Goal: Task Accomplishment & Management: Manage account settings

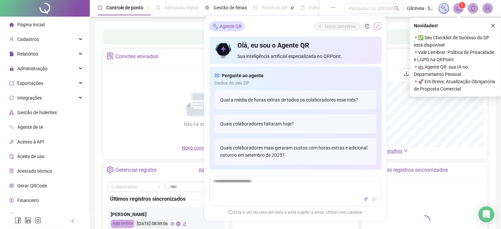
click at [378, 29] on button "button" at bounding box center [378, 26] width 8 height 8
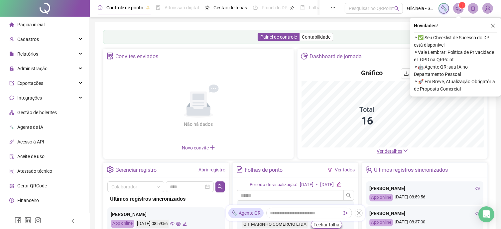
click at [494, 25] on icon "close" at bounding box center [493, 25] width 5 height 5
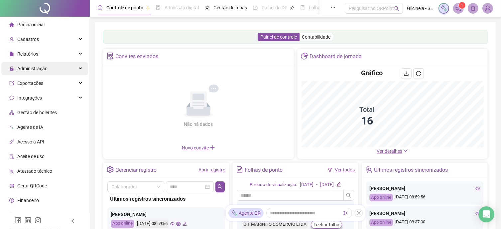
click at [36, 67] on span "Administração" at bounding box center [32, 68] width 30 height 5
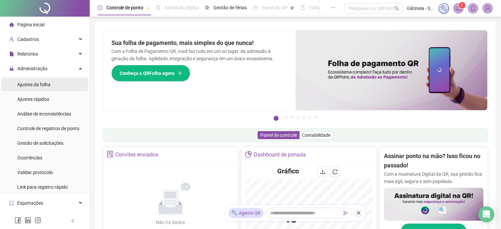
click at [46, 88] on div "Ajustes da folha" at bounding box center [33, 84] width 33 height 13
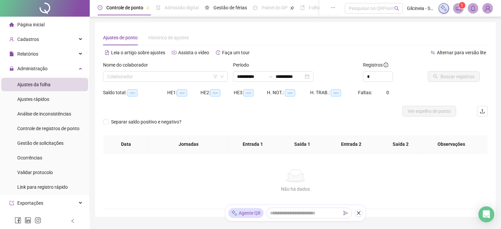
type input "**********"
click at [153, 75] on input "search" at bounding box center [162, 76] width 111 height 10
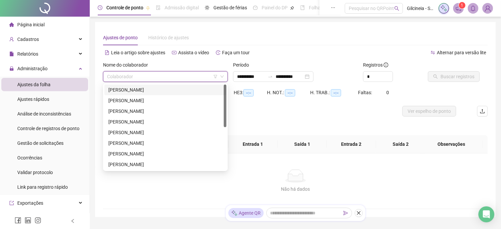
click at [161, 93] on div "[PERSON_NAME]" at bounding box center [165, 89] width 114 height 7
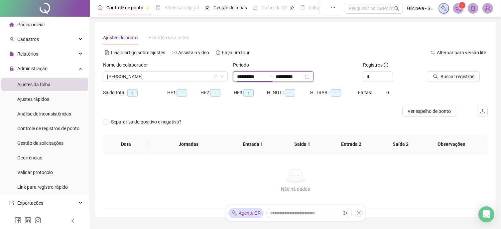
click at [263, 76] on input "**********" at bounding box center [251, 76] width 28 height 7
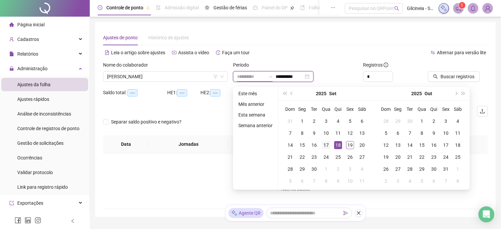
type input "**********"
drag, startPoint x: 326, startPoint y: 144, endPoint x: 353, endPoint y: 142, distance: 27.1
click at [326, 145] on div "17" at bounding box center [326, 145] width 8 height 8
type input "**********"
click at [351, 145] on div "19" at bounding box center [350, 145] width 8 height 8
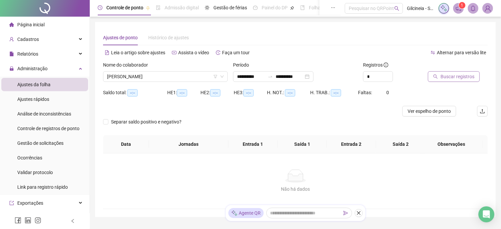
click at [450, 76] on span "Buscar registros" at bounding box center [458, 76] width 34 height 7
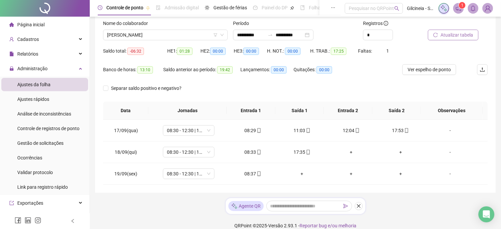
scroll to position [49, 0]
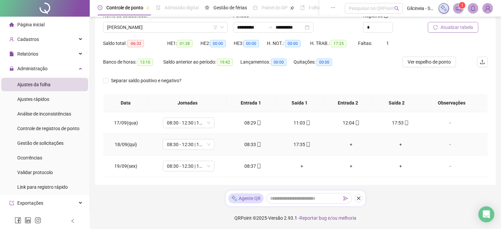
click at [347, 143] on div "+" at bounding box center [351, 144] width 39 height 7
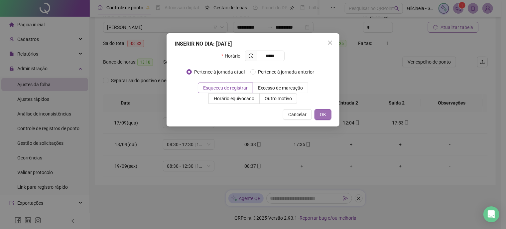
type input "*****"
click at [323, 117] on span "OK" at bounding box center [323, 114] width 6 height 7
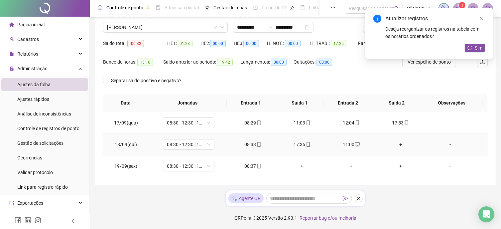
click at [398, 146] on div "+" at bounding box center [400, 144] width 39 height 7
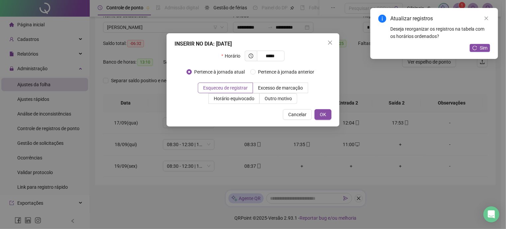
type input "*****"
click at [326, 121] on div "INSERIR NO DIA : [DATE] Horário ***** Pertence à jornada atual Pertence à jorna…" at bounding box center [253, 79] width 173 height 93
click at [324, 115] on span "OK" at bounding box center [323, 114] width 6 height 7
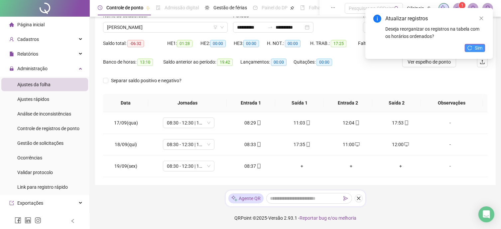
click at [472, 49] on button "Sim" at bounding box center [475, 48] width 20 height 8
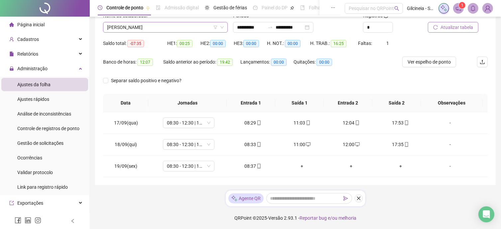
click at [194, 26] on span "[PERSON_NAME]" at bounding box center [165, 27] width 117 height 10
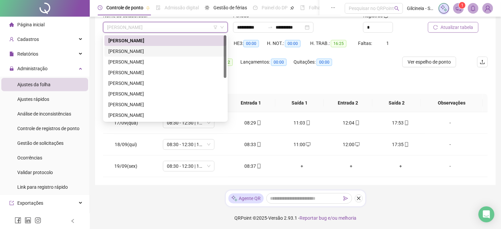
click at [184, 51] on div "[PERSON_NAME]" at bounding box center [165, 51] width 114 height 7
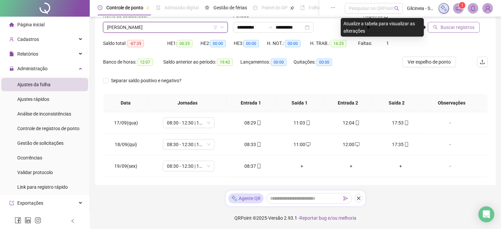
click at [459, 28] on span "Buscar registros" at bounding box center [458, 27] width 34 height 7
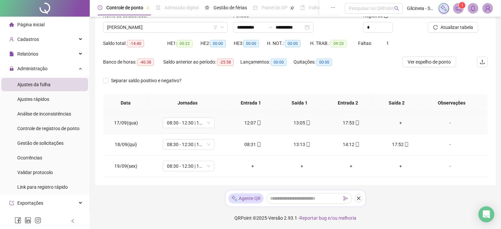
click at [394, 123] on div "+" at bounding box center [400, 122] width 39 height 7
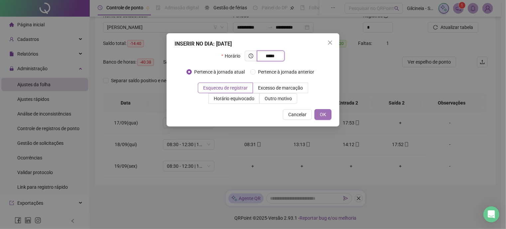
type input "*****"
click at [324, 114] on span "OK" at bounding box center [323, 114] width 6 height 7
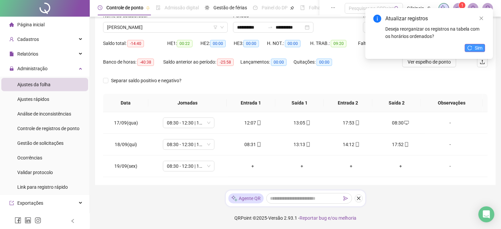
click at [474, 52] on button "Sim" at bounding box center [475, 48] width 20 height 8
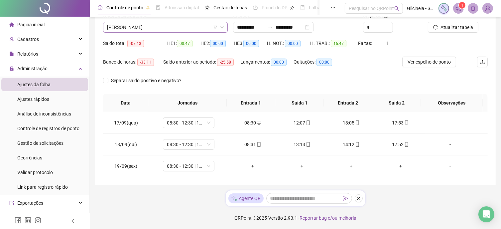
click at [185, 26] on span "[PERSON_NAME]" at bounding box center [165, 27] width 117 height 10
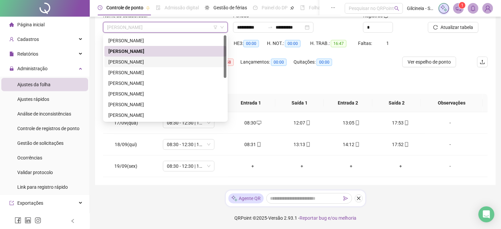
click at [177, 63] on div "[PERSON_NAME]" at bounding box center [165, 61] width 114 height 7
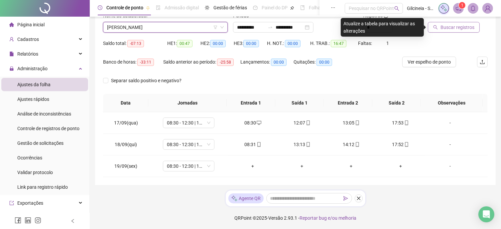
click at [446, 27] on span "Buscar registros" at bounding box center [458, 27] width 34 height 7
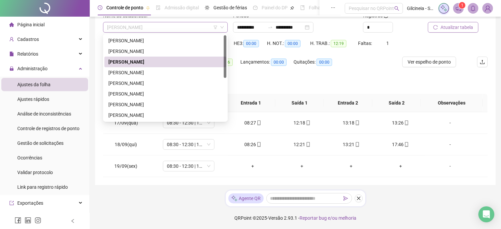
click at [173, 29] on span "[PERSON_NAME]" at bounding box center [165, 27] width 117 height 10
click at [160, 74] on div "[PERSON_NAME]" at bounding box center [165, 72] width 114 height 7
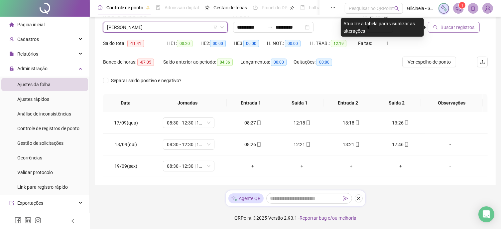
click at [449, 25] on span "Buscar registros" at bounding box center [458, 27] width 34 height 7
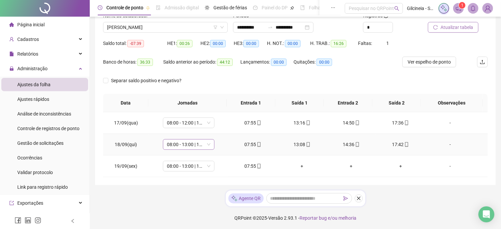
click at [186, 145] on span "08:00 - 13:00 | 14:00 - 17:00" at bounding box center [189, 144] width 44 height 10
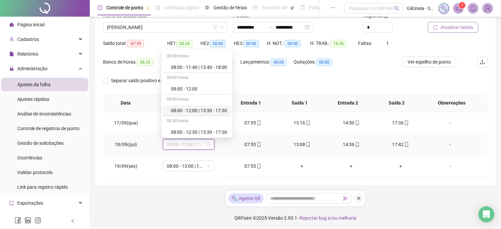
click at [194, 109] on div "08:00 - 12:00 | 13:30 - 17:30" at bounding box center [199, 110] width 56 height 7
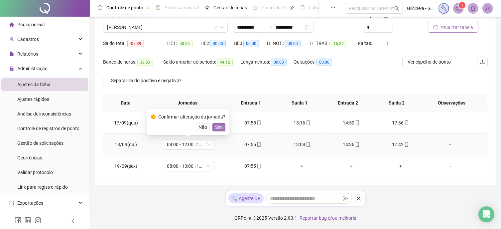
click at [216, 129] on span "Sim" at bounding box center [219, 126] width 8 height 7
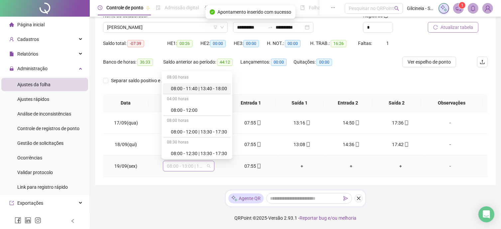
click at [179, 166] on span "08:00 - 13:00 | 14:00 - 17:00" at bounding box center [189, 166] width 44 height 10
click at [200, 131] on div "08:00 - 12:00 | 13:30 - 17:30" at bounding box center [199, 131] width 56 height 7
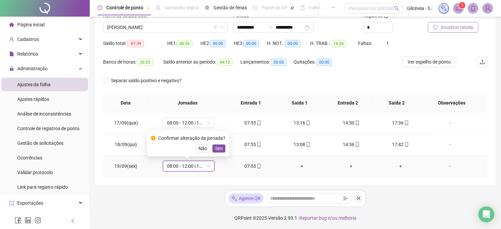
click at [218, 148] on span "Sim" at bounding box center [219, 148] width 8 height 7
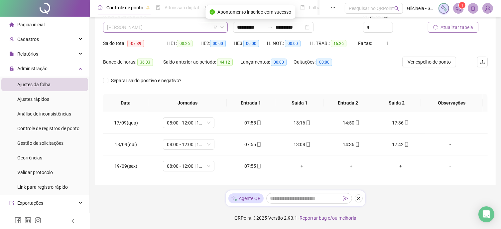
click at [174, 30] on span "[PERSON_NAME]" at bounding box center [165, 27] width 117 height 10
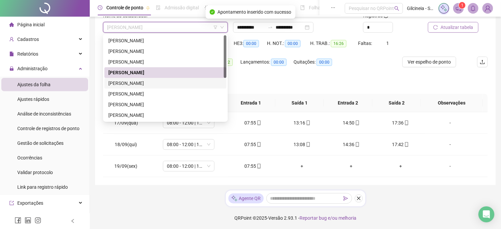
click at [166, 83] on div "[PERSON_NAME]" at bounding box center [165, 82] width 114 height 7
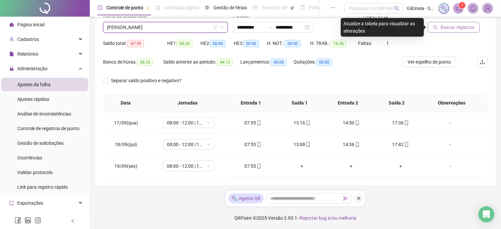
click at [459, 28] on span "Buscar registros" at bounding box center [458, 27] width 34 height 7
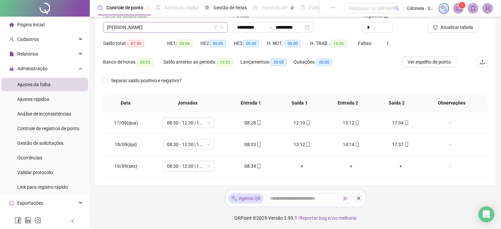
click at [203, 30] on span "[PERSON_NAME]" at bounding box center [165, 27] width 117 height 10
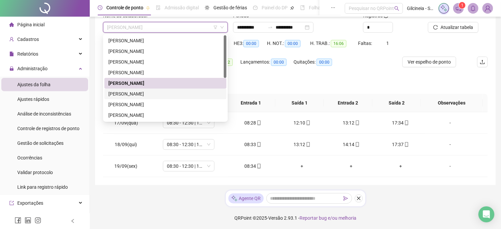
click at [183, 93] on div "[PERSON_NAME]" at bounding box center [165, 93] width 114 height 7
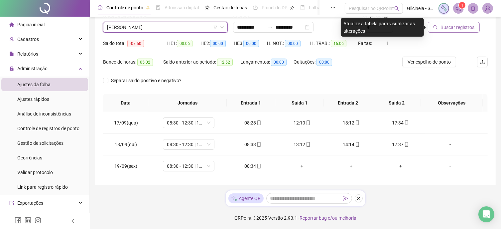
click at [453, 26] on span "Buscar registros" at bounding box center [458, 27] width 34 height 7
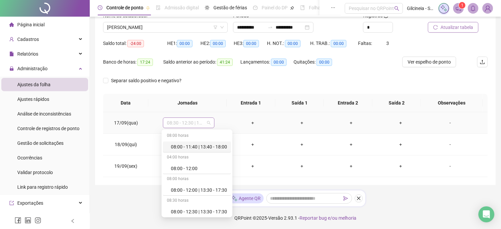
click at [197, 125] on span "08:30 - 12:30 | 13:30 - 17:30" at bounding box center [189, 123] width 44 height 10
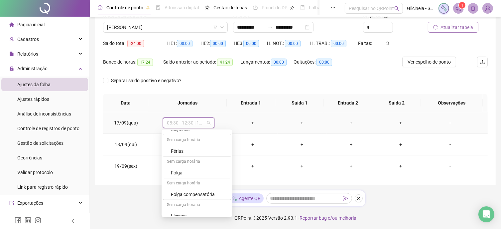
scroll to position [346, 0]
click at [200, 171] on div "Folga" at bounding box center [197, 168] width 68 height 11
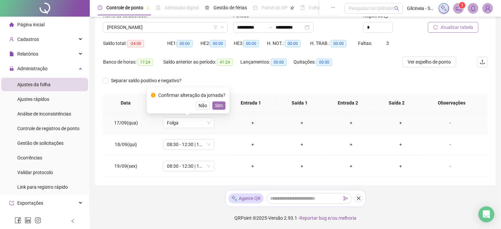
click at [219, 108] on span "Sim" at bounding box center [219, 105] width 8 height 7
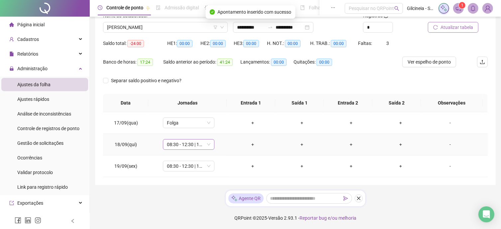
click at [191, 145] on span "08:30 - 12:30 | 13:30 - 17:30" at bounding box center [189, 144] width 44 height 10
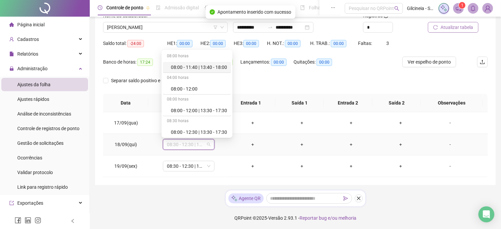
click at [232, 134] on div "08:00 horas 08:00 - 11:40 | 13:40 - 18:00 04:00 horas 08:00 - 12:00 08:00 horas…" at bounding box center [197, 94] width 71 height 88
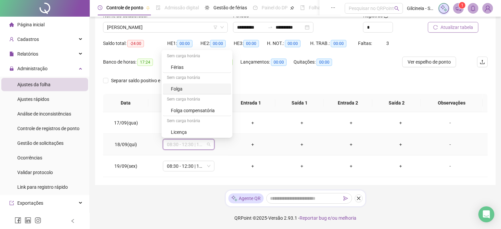
click at [188, 86] on div "Folga" at bounding box center [199, 88] width 56 height 7
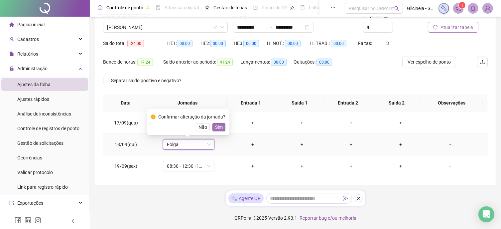
click at [215, 127] on span "Sim" at bounding box center [219, 126] width 8 height 7
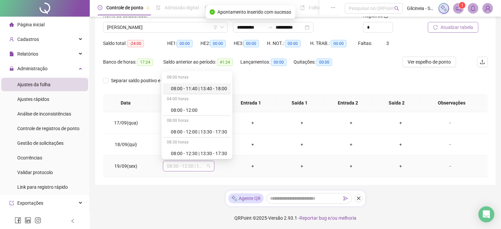
click at [195, 165] on span "08:30 - 12:30 | 13:30 - 17:30" at bounding box center [189, 166] width 44 height 10
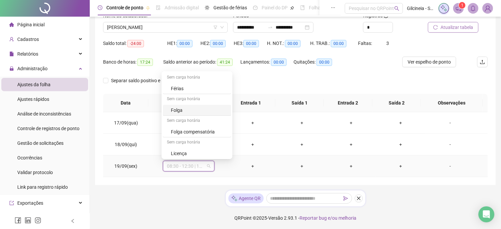
click at [177, 107] on div "Folga" at bounding box center [199, 109] width 56 height 7
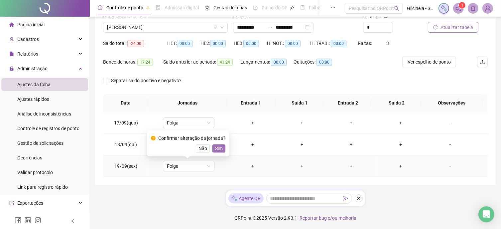
click at [217, 148] on span "Sim" at bounding box center [219, 148] width 8 height 7
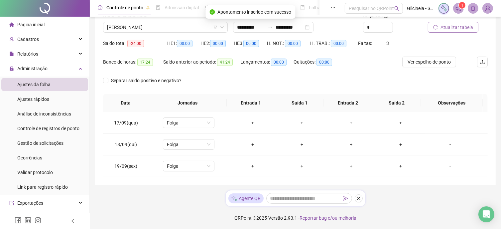
click at [458, 27] on span "Atualizar tabela" at bounding box center [457, 27] width 33 height 7
click at [162, 25] on span "[PERSON_NAME]" at bounding box center [165, 27] width 117 height 10
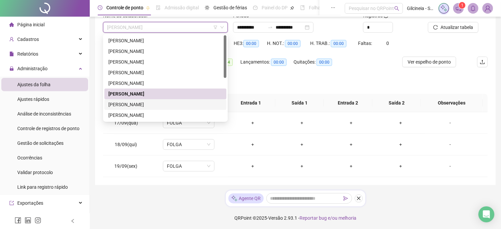
click at [166, 102] on div "[PERSON_NAME]" at bounding box center [165, 104] width 114 height 7
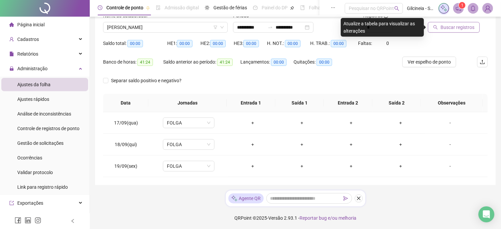
click at [459, 26] on span "Buscar registros" at bounding box center [458, 27] width 34 height 7
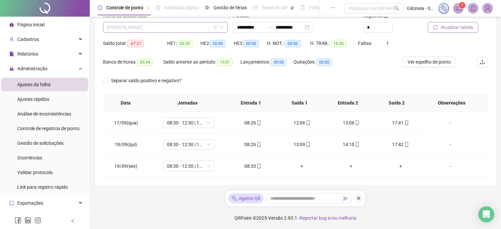
click at [200, 26] on span "[PERSON_NAME]" at bounding box center [165, 27] width 117 height 10
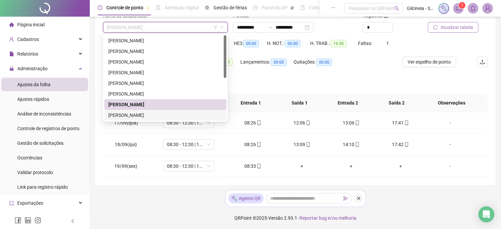
click at [147, 114] on div "[PERSON_NAME]" at bounding box center [165, 114] width 114 height 7
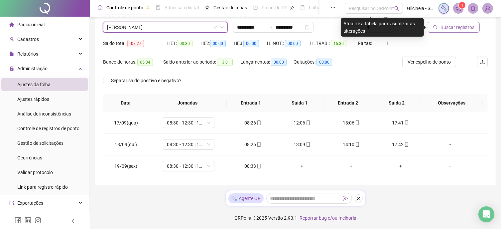
click at [455, 24] on span "Buscar registros" at bounding box center [458, 27] width 34 height 7
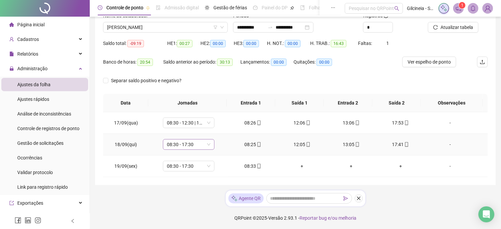
click at [196, 146] on span "08:30 - 17:30" at bounding box center [189, 144] width 44 height 10
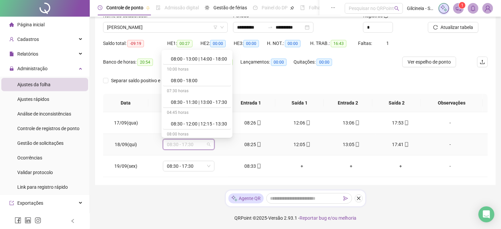
scroll to position [173, 0]
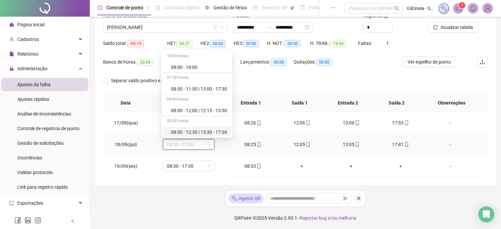
click at [211, 130] on div "08:30 - 12:30 | 13:30 - 17:30" at bounding box center [199, 131] width 56 height 7
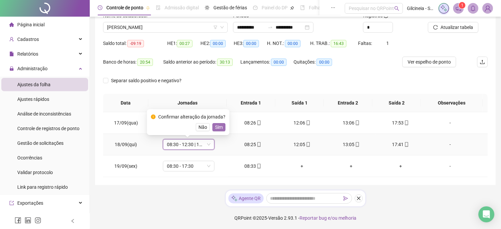
click at [216, 127] on span "Sim" at bounding box center [219, 126] width 8 height 7
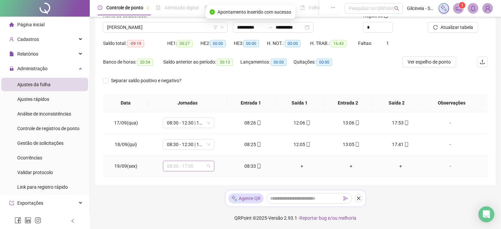
click at [200, 167] on span "08:30 - 17:30" at bounding box center [189, 166] width 44 height 10
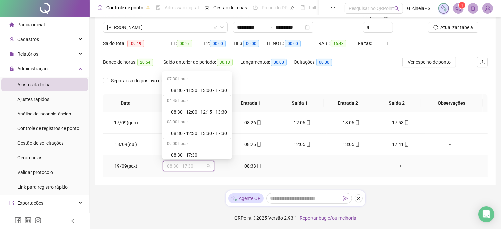
scroll to position [200, 0]
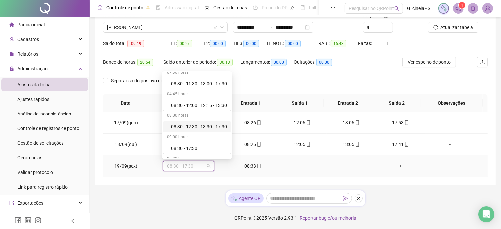
click at [189, 125] on div "08:30 - 12:30 | 13:30 - 17:30" at bounding box center [199, 126] width 56 height 7
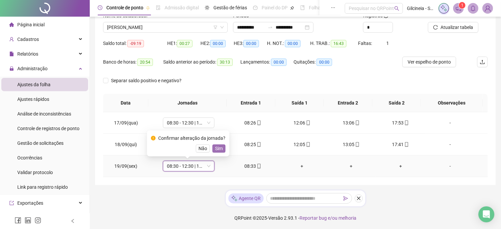
click at [215, 149] on span "Sim" at bounding box center [219, 148] width 8 height 7
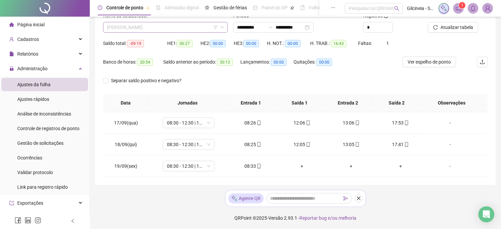
click at [184, 27] on span "[PERSON_NAME]" at bounding box center [165, 27] width 117 height 10
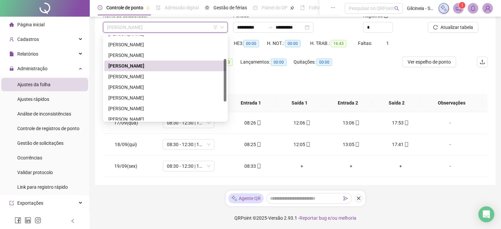
scroll to position [55, 0]
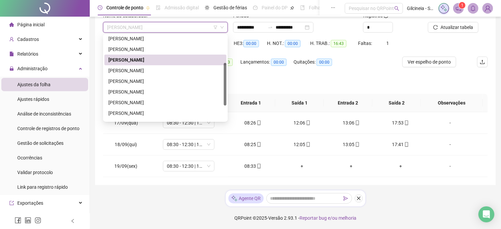
drag, startPoint x: 224, startPoint y: 70, endPoint x: 234, endPoint y: 98, distance: 29.6
click at [234, 98] on body "**********" at bounding box center [250, 65] width 501 height 229
click at [178, 68] on div "[PERSON_NAME]" at bounding box center [165, 70] width 114 height 7
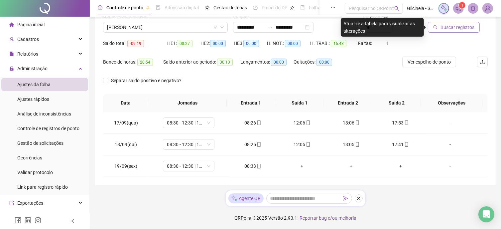
click at [447, 28] on span "Buscar registros" at bounding box center [458, 27] width 34 height 7
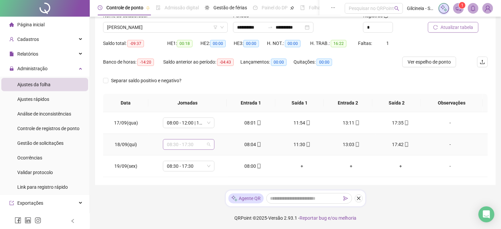
click at [202, 145] on span "08:30 - 17:30" at bounding box center [189, 144] width 44 height 10
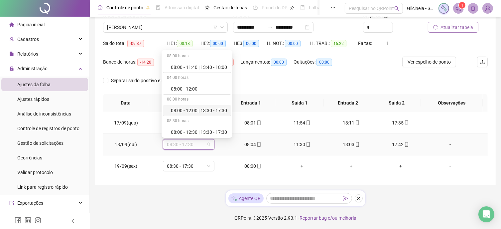
click at [213, 109] on div "08:00 - 12:00 | 13:30 - 17:30" at bounding box center [199, 110] width 56 height 7
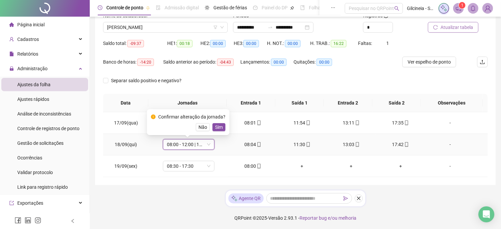
click at [218, 123] on div "Não Sim" at bounding box center [188, 127] width 74 height 8
click at [218, 125] on span "Sim" at bounding box center [219, 126] width 8 height 7
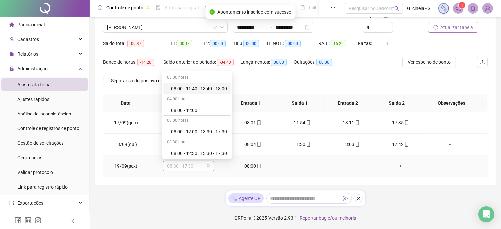
click at [200, 168] on span "08:30 - 17:30" at bounding box center [189, 166] width 44 height 10
click at [215, 132] on div "08:00 - 12:00 | 13:30 - 17:30" at bounding box center [199, 131] width 56 height 7
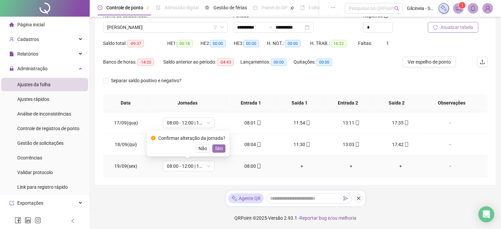
click at [219, 146] on span "Sim" at bounding box center [219, 148] width 8 height 7
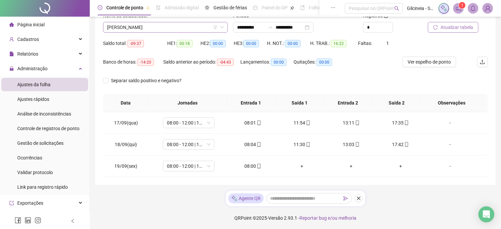
click at [194, 29] on span "[PERSON_NAME]" at bounding box center [165, 27] width 117 height 10
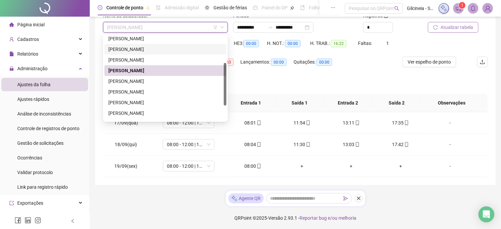
click at [183, 86] on div "[PERSON_NAME]" at bounding box center [165, 91] width 122 height 11
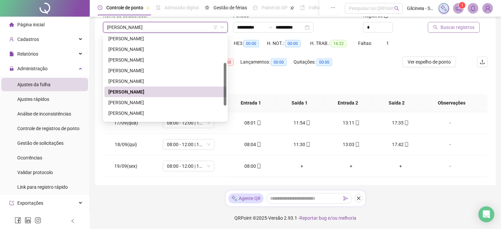
click at [181, 79] on span "Separar saldo positivo e negativo?" at bounding box center [146, 80] width 76 height 7
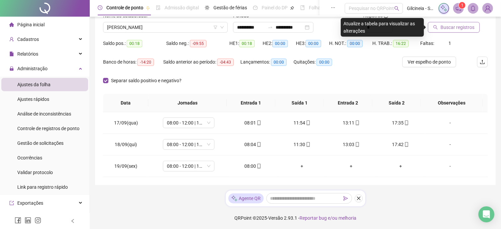
click at [467, 25] on span "Buscar registros" at bounding box center [458, 27] width 34 height 7
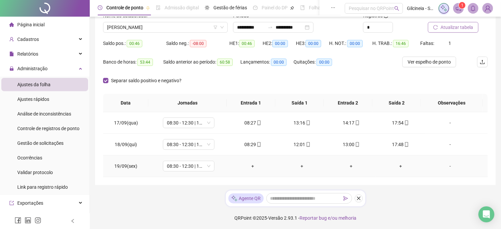
click at [251, 168] on div "+" at bounding box center [252, 165] width 39 height 7
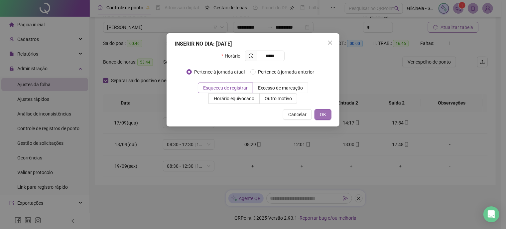
type input "*****"
click at [321, 118] on button "OK" at bounding box center [323, 114] width 17 height 11
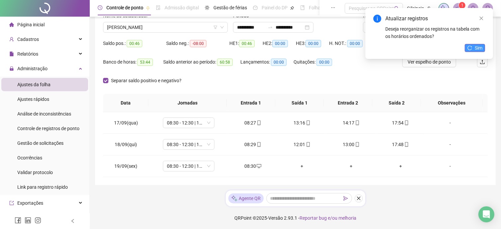
click at [475, 51] on span "Sim" at bounding box center [479, 47] width 8 height 7
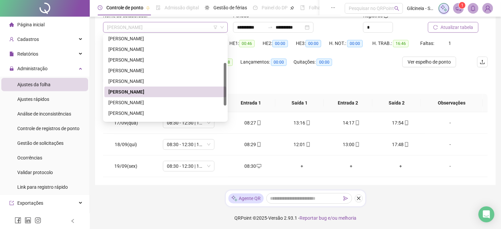
click at [199, 28] on span "[PERSON_NAME]" at bounding box center [165, 27] width 117 height 10
click at [181, 79] on div "[PERSON_NAME]" at bounding box center [165, 80] width 114 height 7
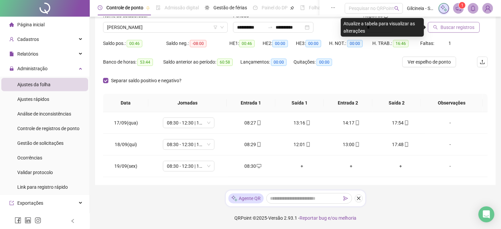
click at [472, 26] on span "Buscar registros" at bounding box center [458, 27] width 34 height 7
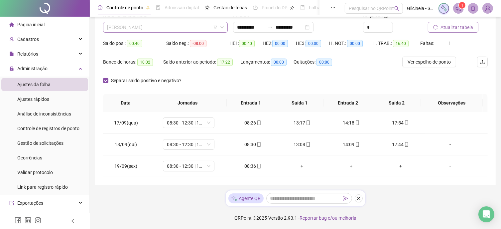
click at [171, 26] on span "[PERSON_NAME]" at bounding box center [165, 27] width 117 height 10
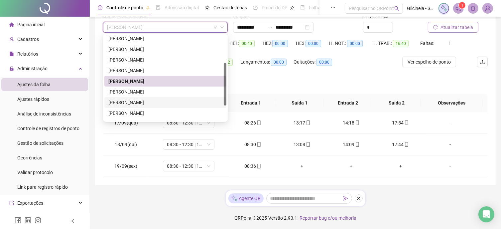
click at [176, 102] on div "[PERSON_NAME]" at bounding box center [165, 102] width 114 height 7
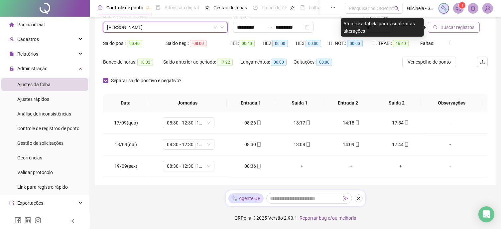
click at [459, 28] on span "Buscar registros" at bounding box center [458, 27] width 34 height 7
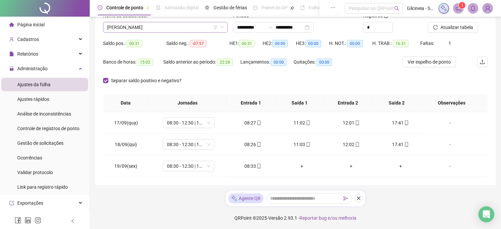
click at [194, 31] on span "[PERSON_NAME]" at bounding box center [165, 27] width 117 height 10
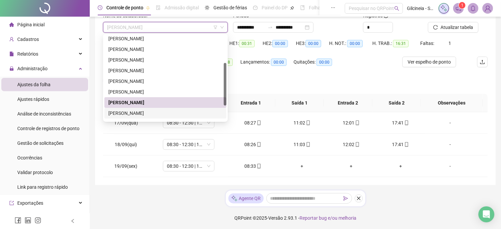
click at [168, 113] on div "[PERSON_NAME]" at bounding box center [165, 112] width 114 height 7
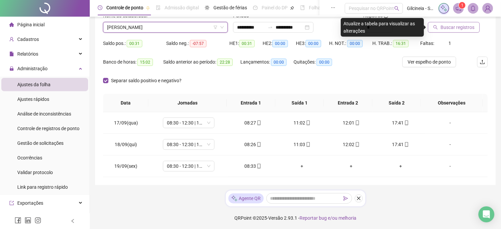
click at [454, 27] on span "Buscar registros" at bounding box center [458, 27] width 34 height 7
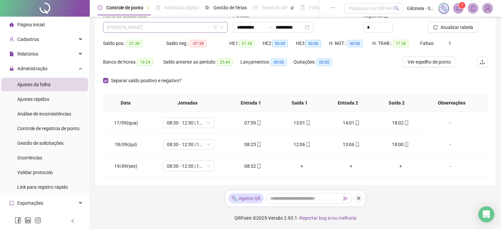
click at [184, 28] on span "[PERSON_NAME]" at bounding box center [165, 27] width 117 height 10
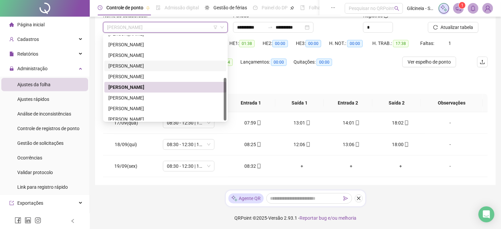
scroll to position [85, 0]
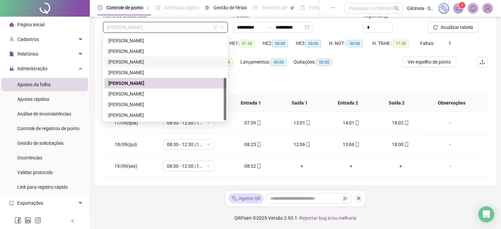
drag, startPoint x: 223, startPoint y: 87, endPoint x: 225, endPoint y: 108, distance: 20.4
click at [225, 108] on div at bounding box center [225, 99] width 3 height 43
click at [154, 92] on div "[PERSON_NAME]" at bounding box center [165, 93] width 114 height 7
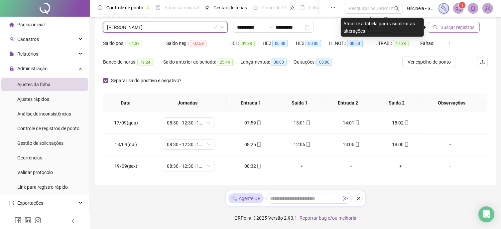
click at [452, 29] on span "Buscar registros" at bounding box center [458, 27] width 34 height 7
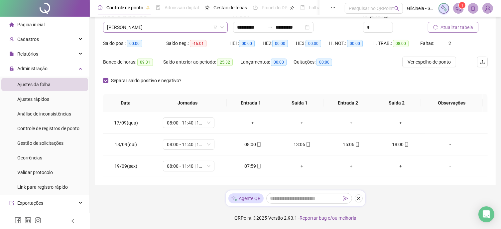
click at [173, 25] on span "[PERSON_NAME]" at bounding box center [165, 27] width 117 height 10
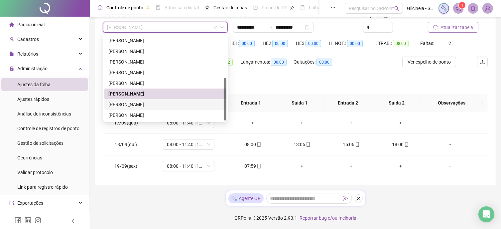
click at [155, 103] on div "[PERSON_NAME]" at bounding box center [165, 104] width 114 height 7
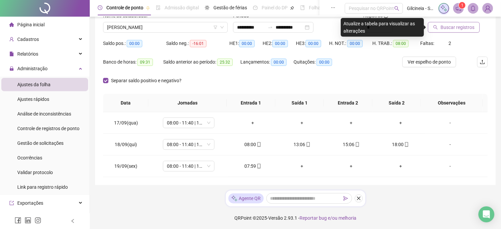
click at [460, 27] on span "Buscar registros" at bounding box center [458, 27] width 34 height 7
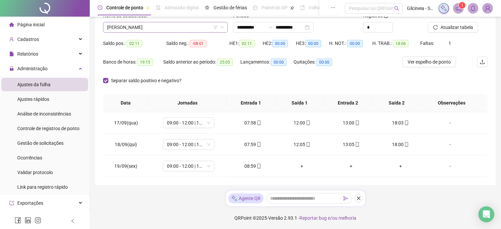
click at [195, 27] on span "[PERSON_NAME]" at bounding box center [165, 27] width 117 height 10
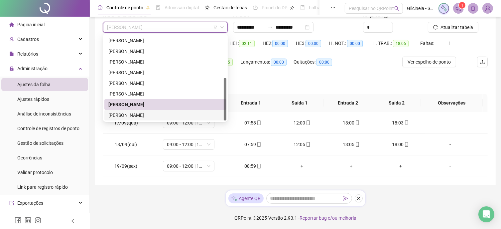
click at [172, 112] on div "[PERSON_NAME]" at bounding box center [165, 114] width 114 height 7
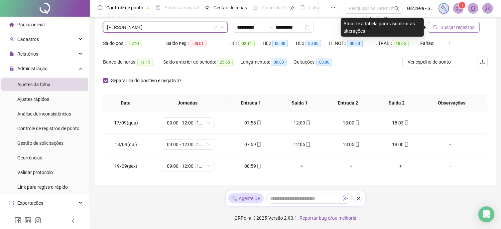
click at [460, 26] on span "Buscar registros" at bounding box center [458, 27] width 34 height 7
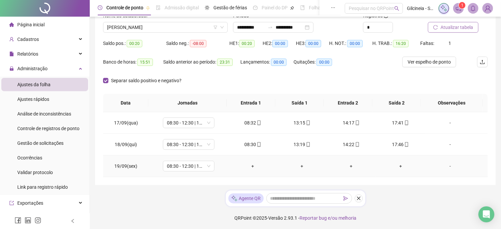
click at [254, 166] on div "+" at bounding box center [252, 165] width 39 height 7
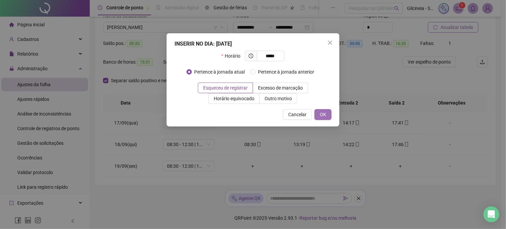
type input "*****"
click at [326, 114] on span "OK" at bounding box center [323, 114] width 6 height 7
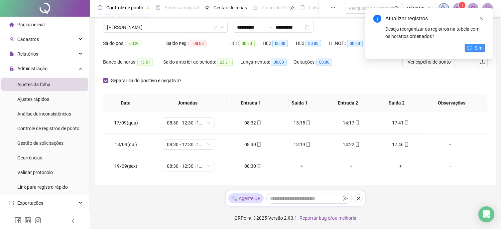
click at [476, 50] on span "Sim" at bounding box center [479, 47] width 8 height 7
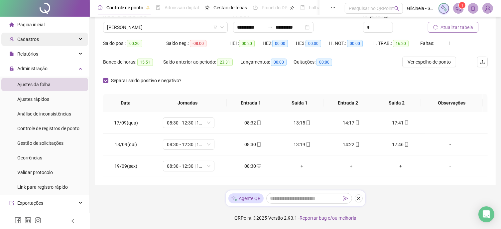
click at [37, 39] on span "Cadastros" at bounding box center [28, 39] width 22 height 5
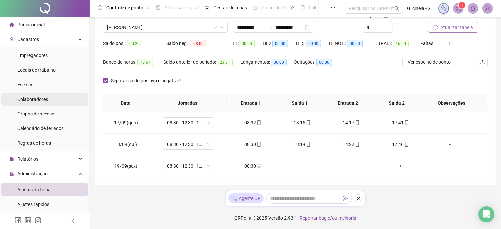
click at [41, 100] on span "Colaboradores" at bounding box center [32, 98] width 31 height 5
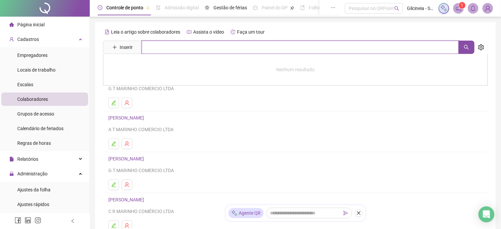
click at [151, 48] on input "text" at bounding box center [300, 47] width 317 height 13
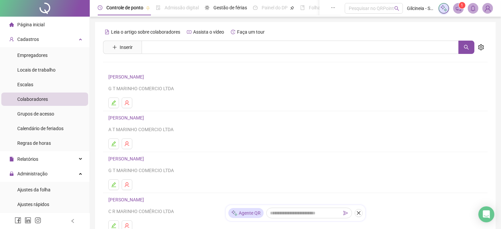
click at [269, 138] on ul at bounding box center [295, 143] width 374 height 11
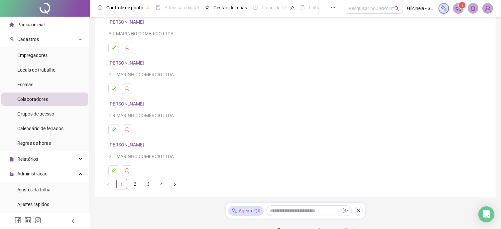
scroll to position [97, 0]
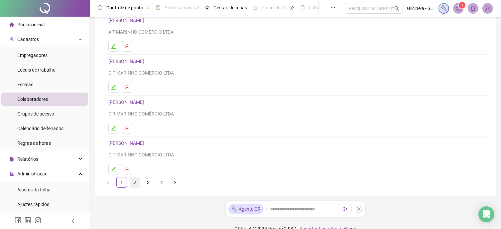
click at [137, 183] on link "2" at bounding box center [135, 182] width 10 height 10
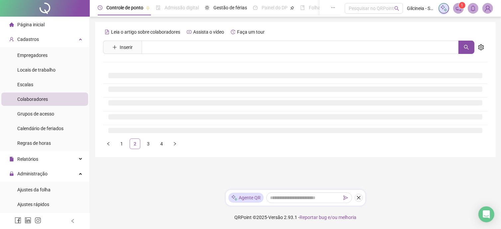
scroll to position [0, 0]
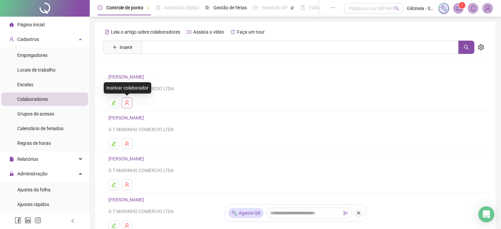
click at [126, 102] on icon "user-delete" at bounding box center [126, 102] width 5 height 5
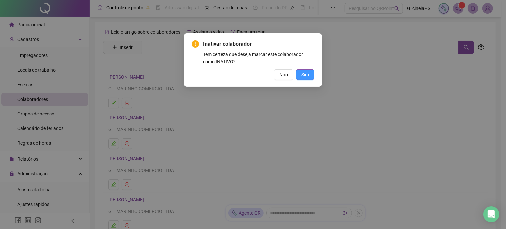
click at [305, 74] on span "Sim" at bounding box center [305, 74] width 8 height 7
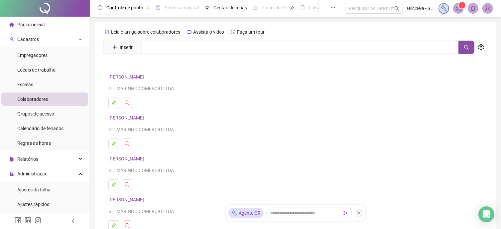
click at [40, 23] on span "Página inicial" at bounding box center [30, 24] width 27 height 5
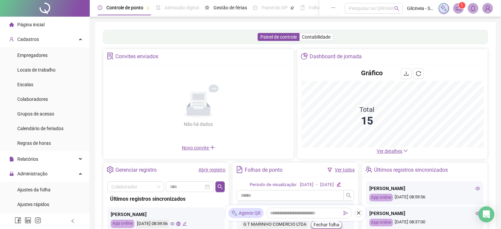
click at [391, 154] on span "Ver detalhes" at bounding box center [392, 150] width 31 height 7
click at [391, 152] on span "Ver detalhes" at bounding box center [390, 150] width 26 height 5
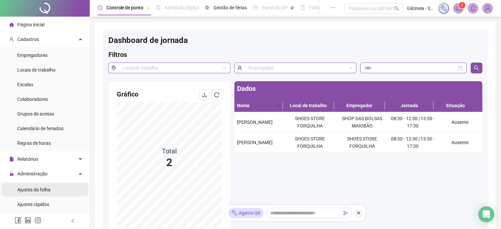
click at [36, 187] on span "Ajustes da folha" at bounding box center [33, 189] width 33 height 5
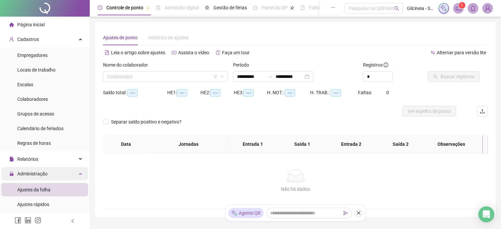
type input "**********"
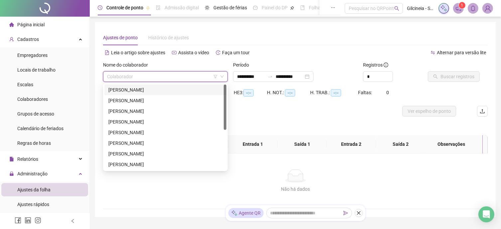
click at [159, 77] on input "search" at bounding box center [162, 76] width 111 height 10
click at [136, 110] on div "[PERSON_NAME]" at bounding box center [165, 110] width 114 height 7
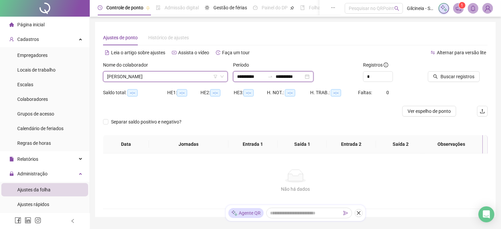
click at [265, 76] on input "**********" at bounding box center [251, 76] width 28 height 7
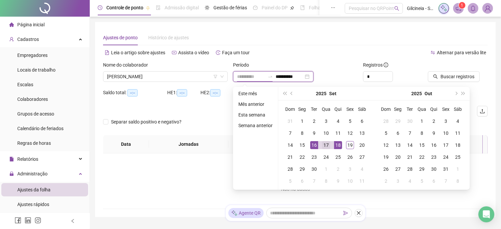
type input "**********"
click at [325, 145] on div "17" at bounding box center [326, 145] width 8 height 8
type input "**********"
click at [355, 147] on td "19" at bounding box center [350, 145] width 12 height 12
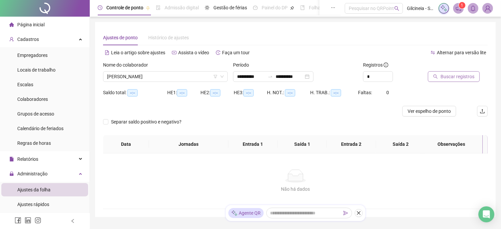
click at [454, 74] on span "Buscar registros" at bounding box center [458, 76] width 34 height 7
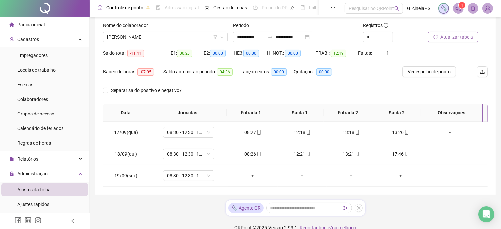
scroll to position [49, 0]
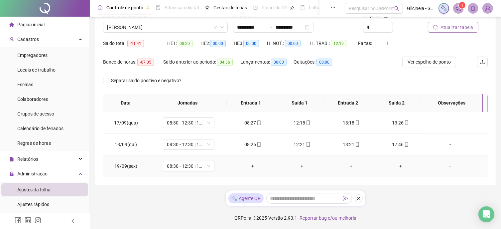
click at [249, 166] on div "+" at bounding box center [252, 165] width 39 height 7
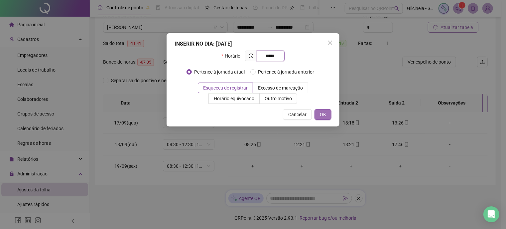
type input "*****"
click at [322, 115] on span "OK" at bounding box center [323, 114] width 6 height 7
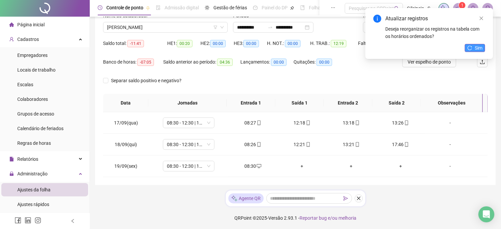
click at [470, 48] on icon "reload" at bounding box center [470, 48] width 5 height 5
